Goal: Check status: Check status

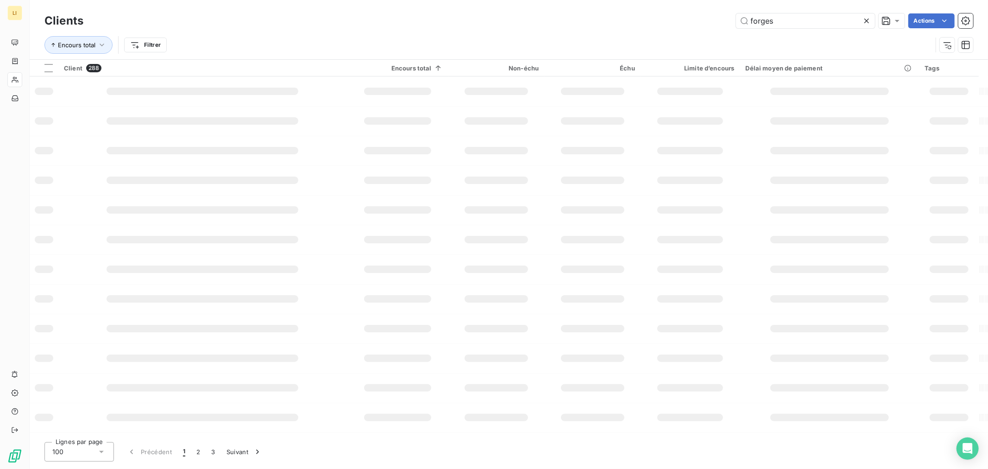
type input "forges"
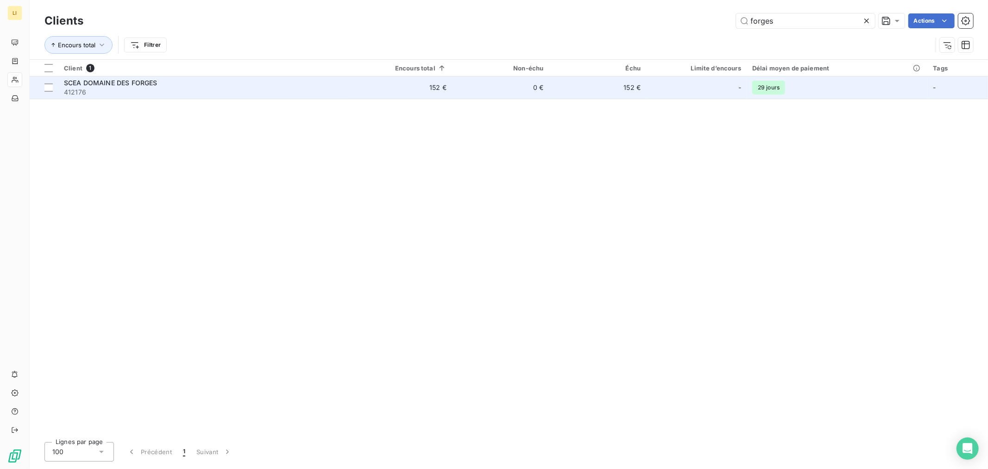
click at [378, 82] on td "152 €" at bounding box center [401, 87] width 102 height 22
